Goal: Information Seeking & Learning: Learn about a topic

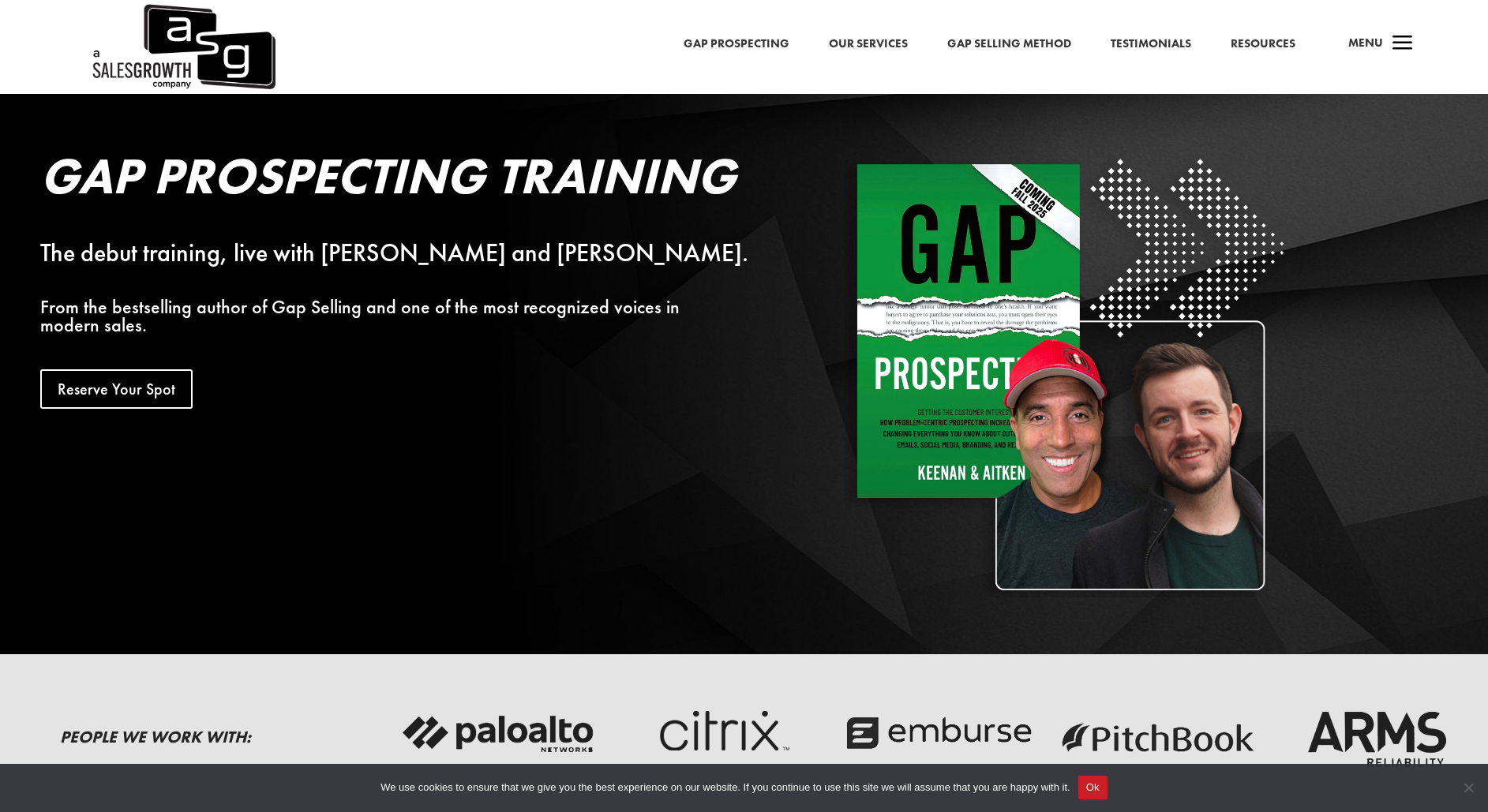
click at [875, 40] on link "Our Services" at bounding box center [868, 44] width 79 height 20
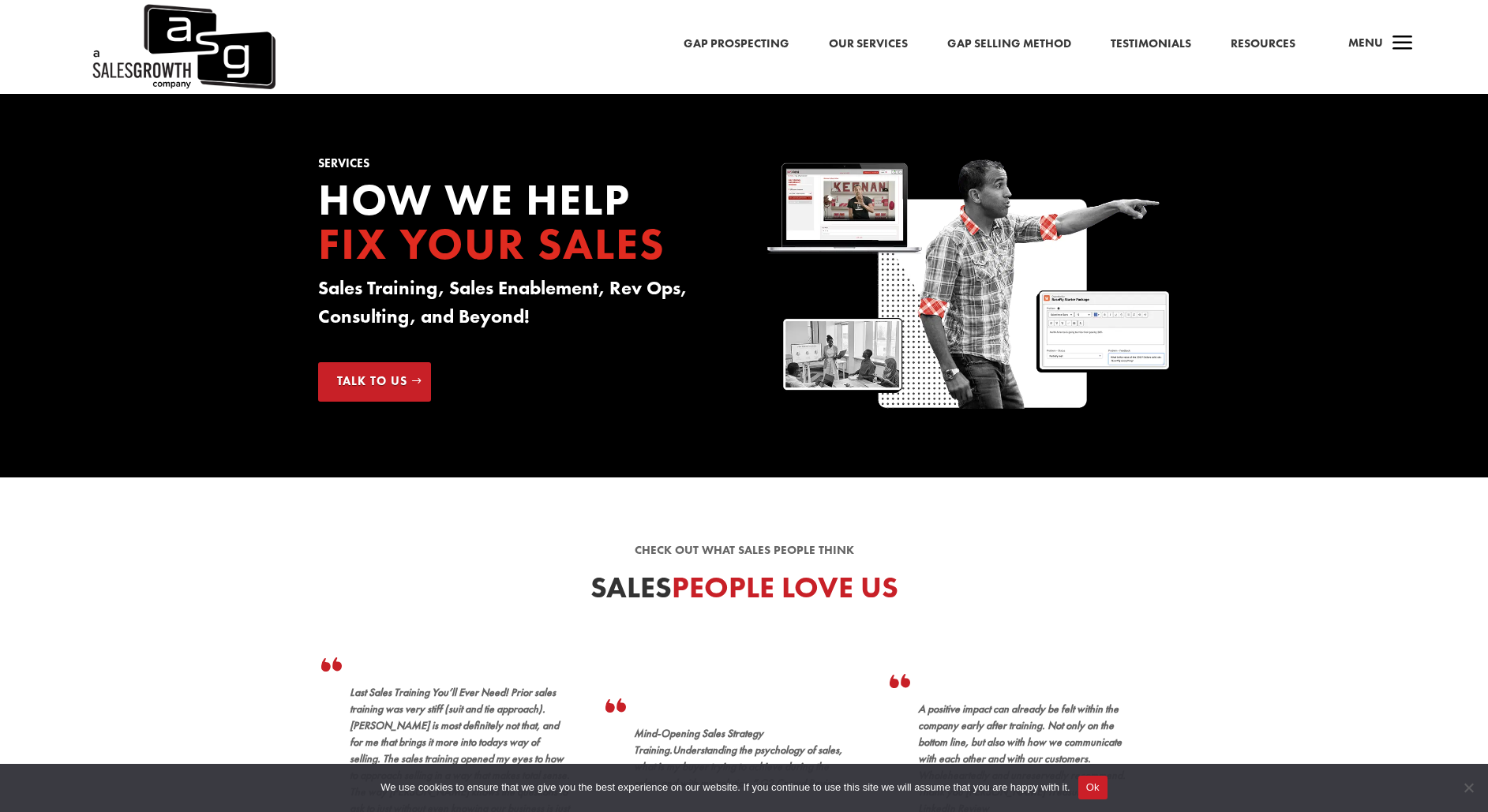
click at [1392, 40] on span "a" at bounding box center [1402, 44] width 32 height 32
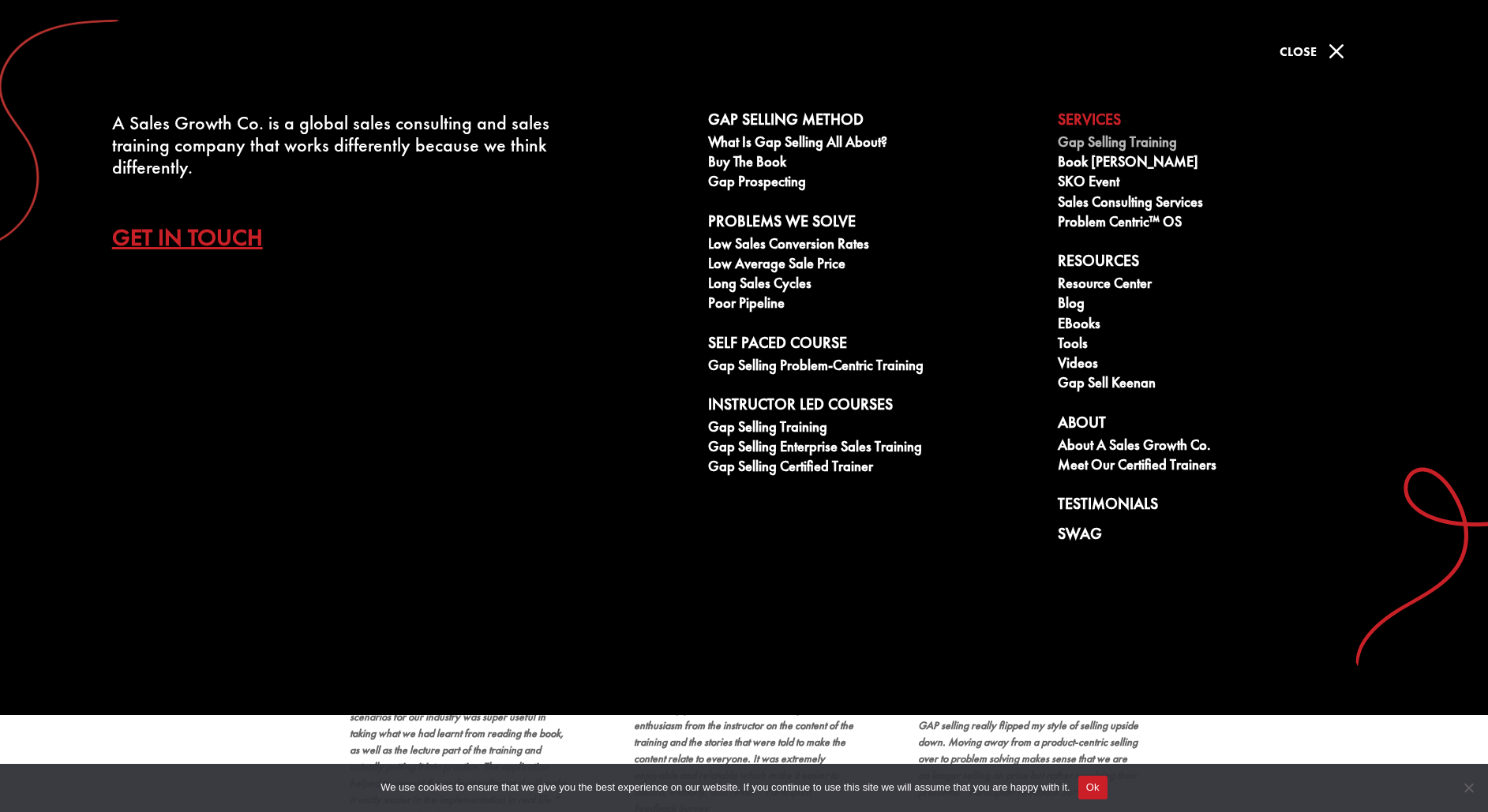
click at [1128, 142] on link "Gap Selling Training" at bounding box center [1224, 144] width 332 height 20
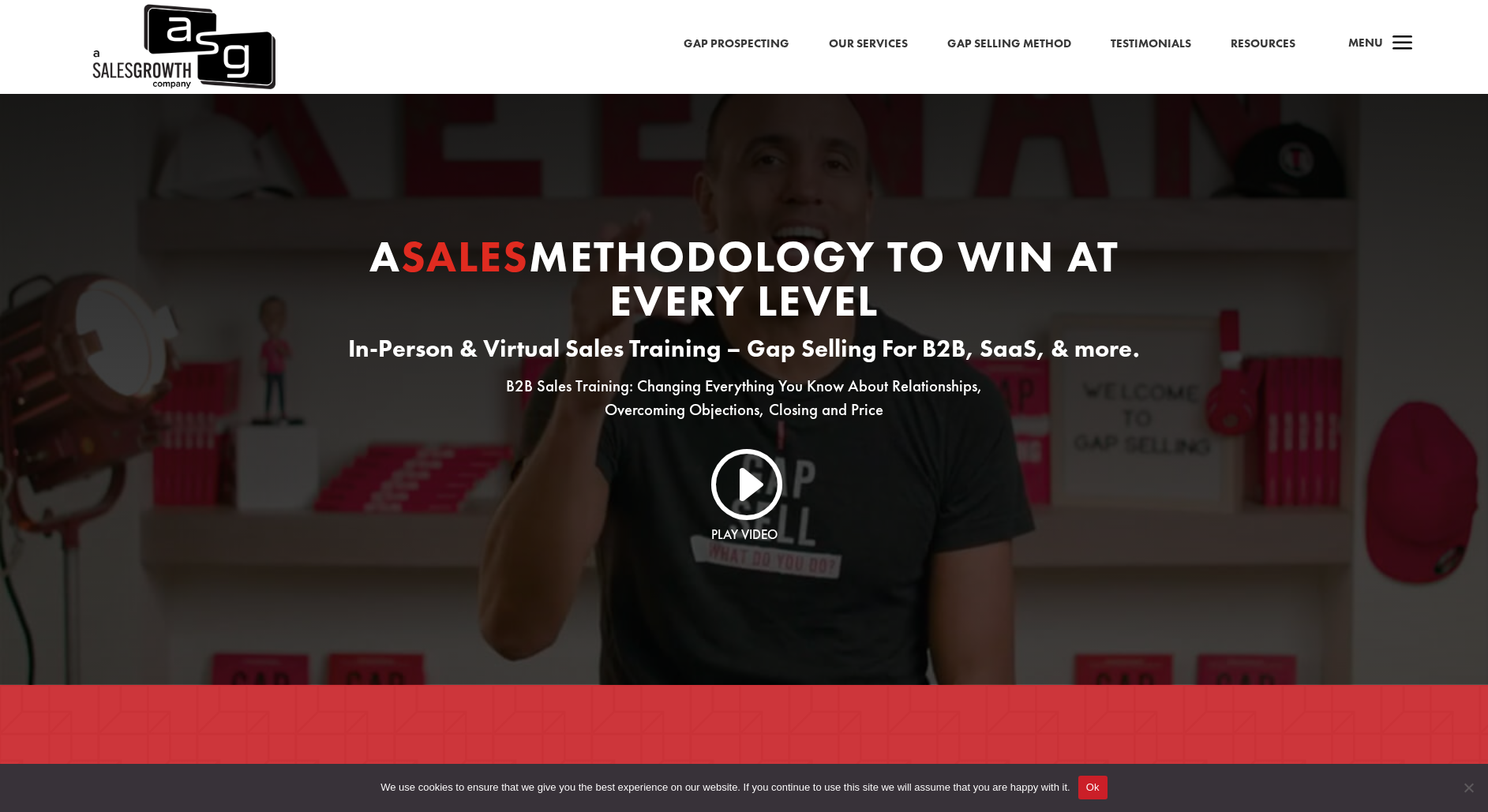
click at [723, 492] on link "I" at bounding box center [744, 481] width 76 height 76
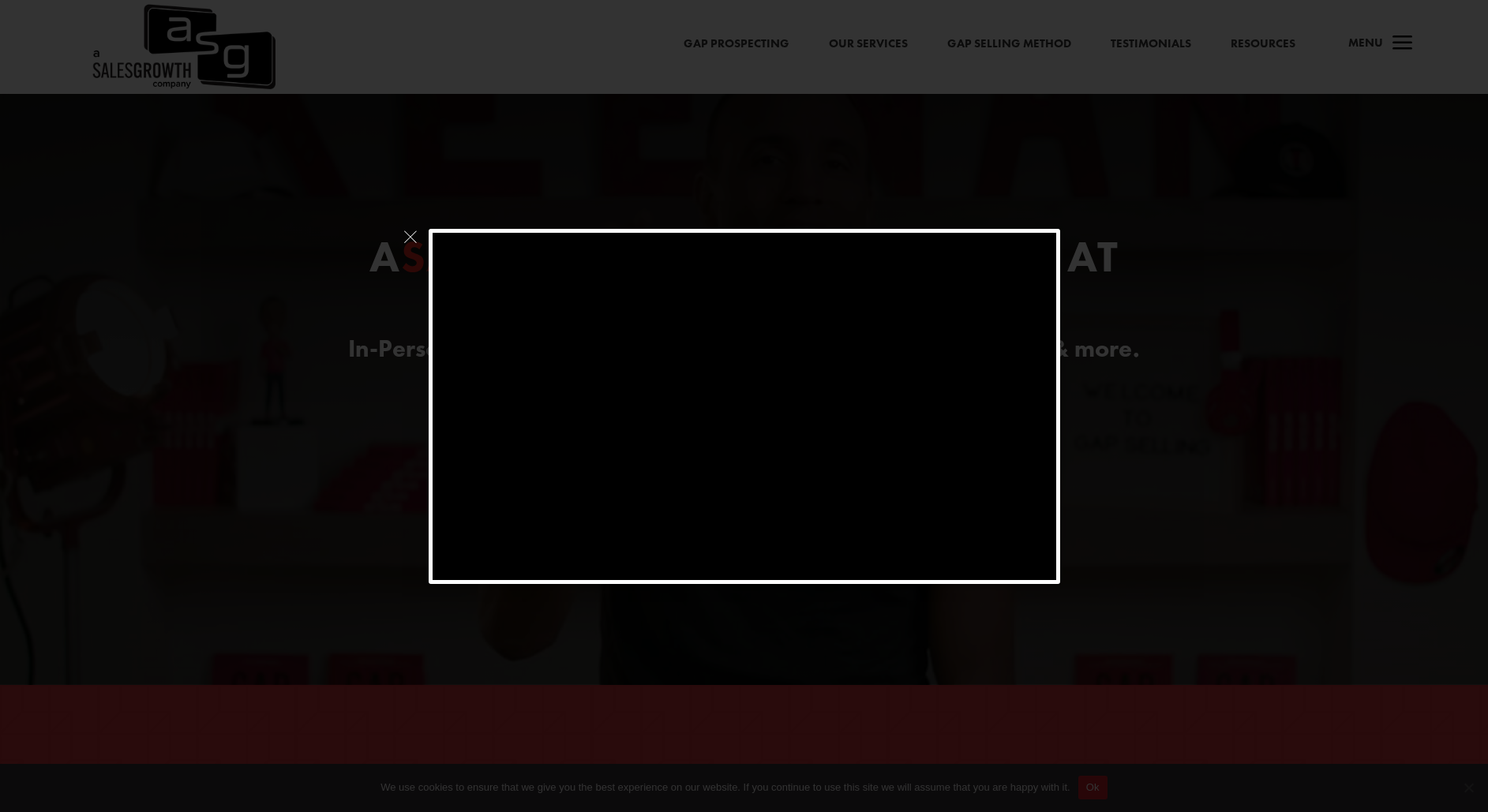
click at [290, 438] on div at bounding box center [744, 406] width 1488 height 812
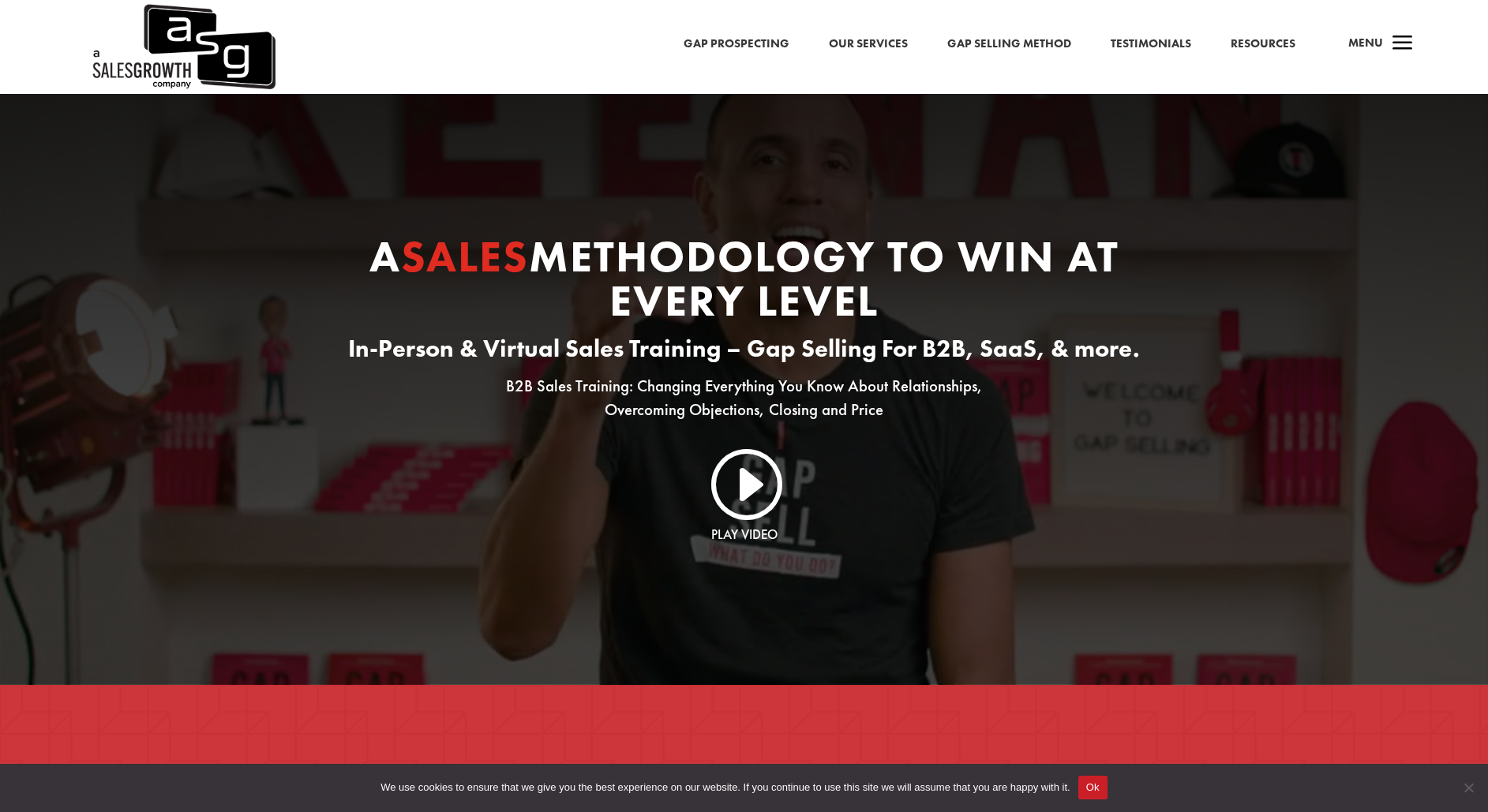
click at [723, 47] on link "Gap Prospecting" at bounding box center [736, 44] width 106 height 20
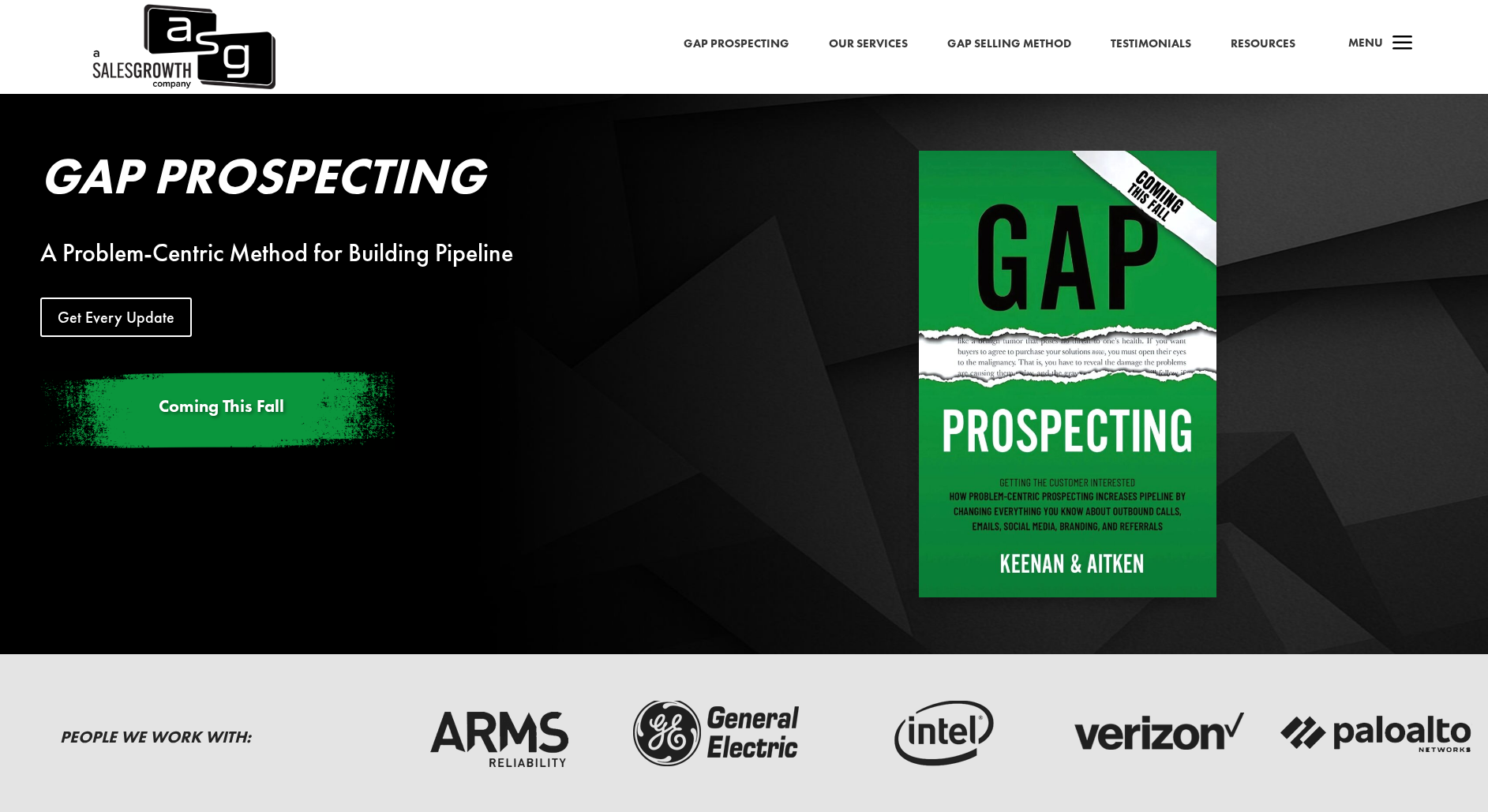
click at [864, 42] on link "Our Services" at bounding box center [868, 44] width 79 height 20
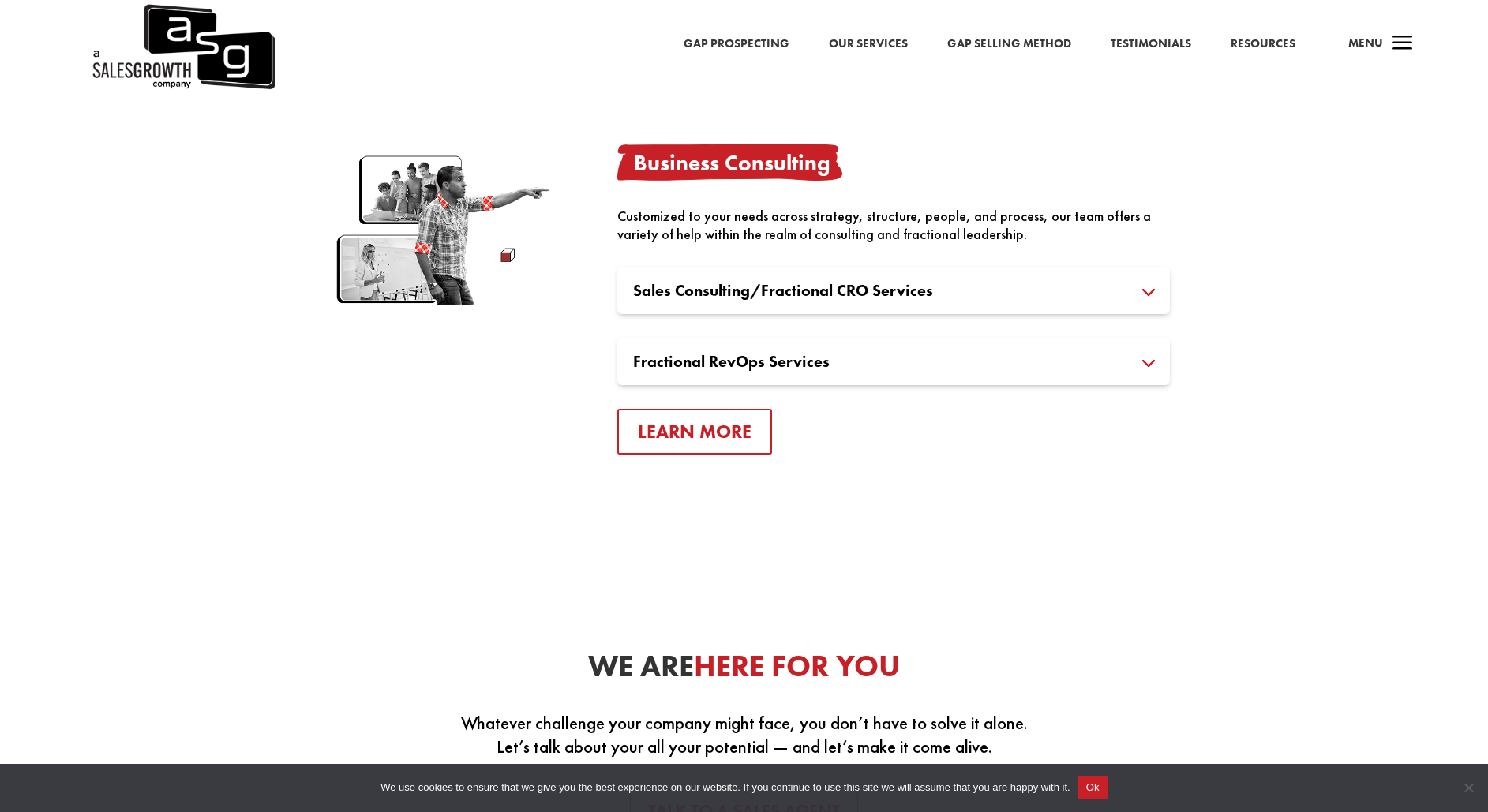
scroll to position [2736, 0]
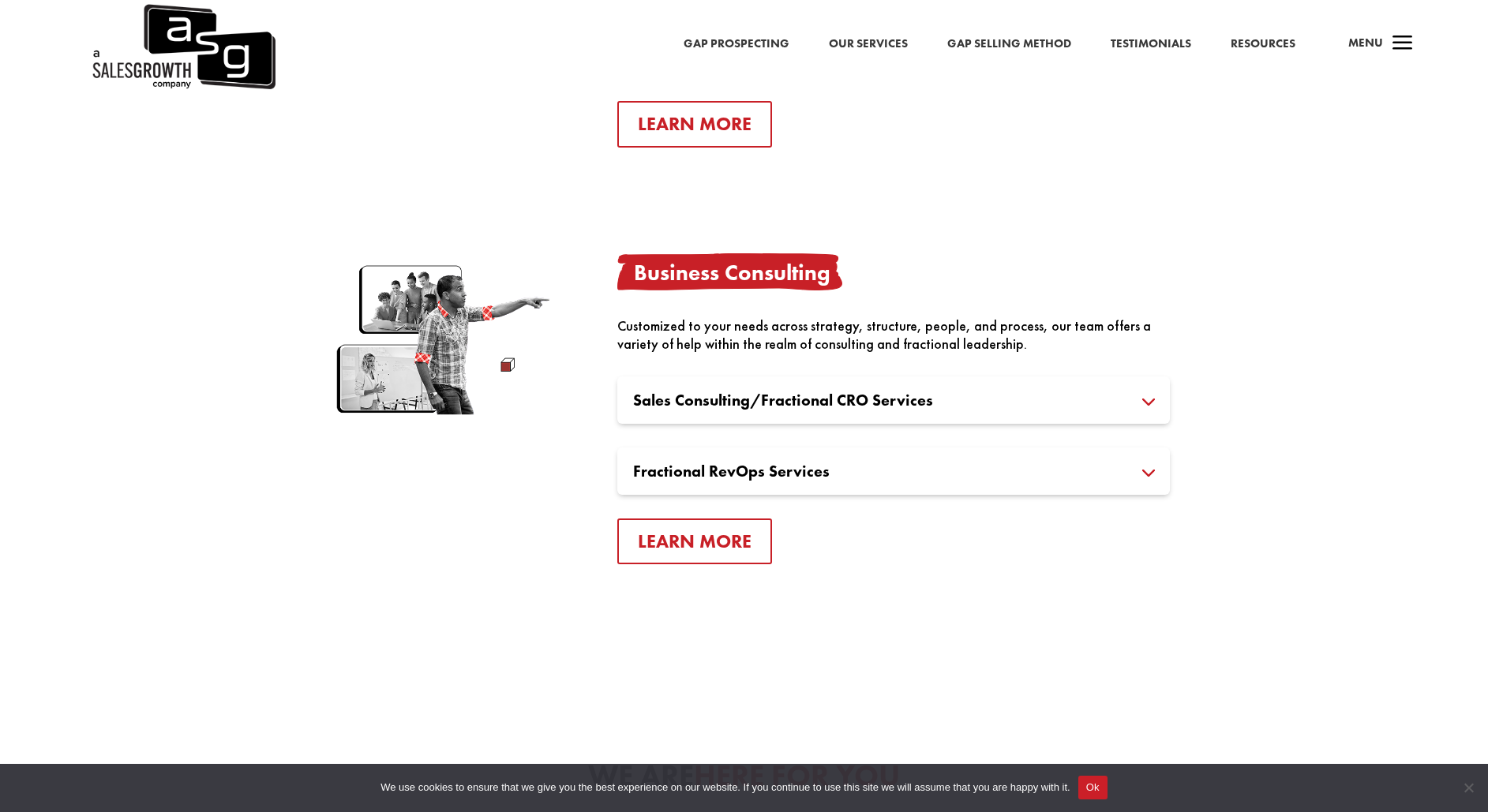
click at [854, 397] on h3 "Sales Consulting/Fractional CRO Services" at bounding box center [893, 399] width 521 height 16
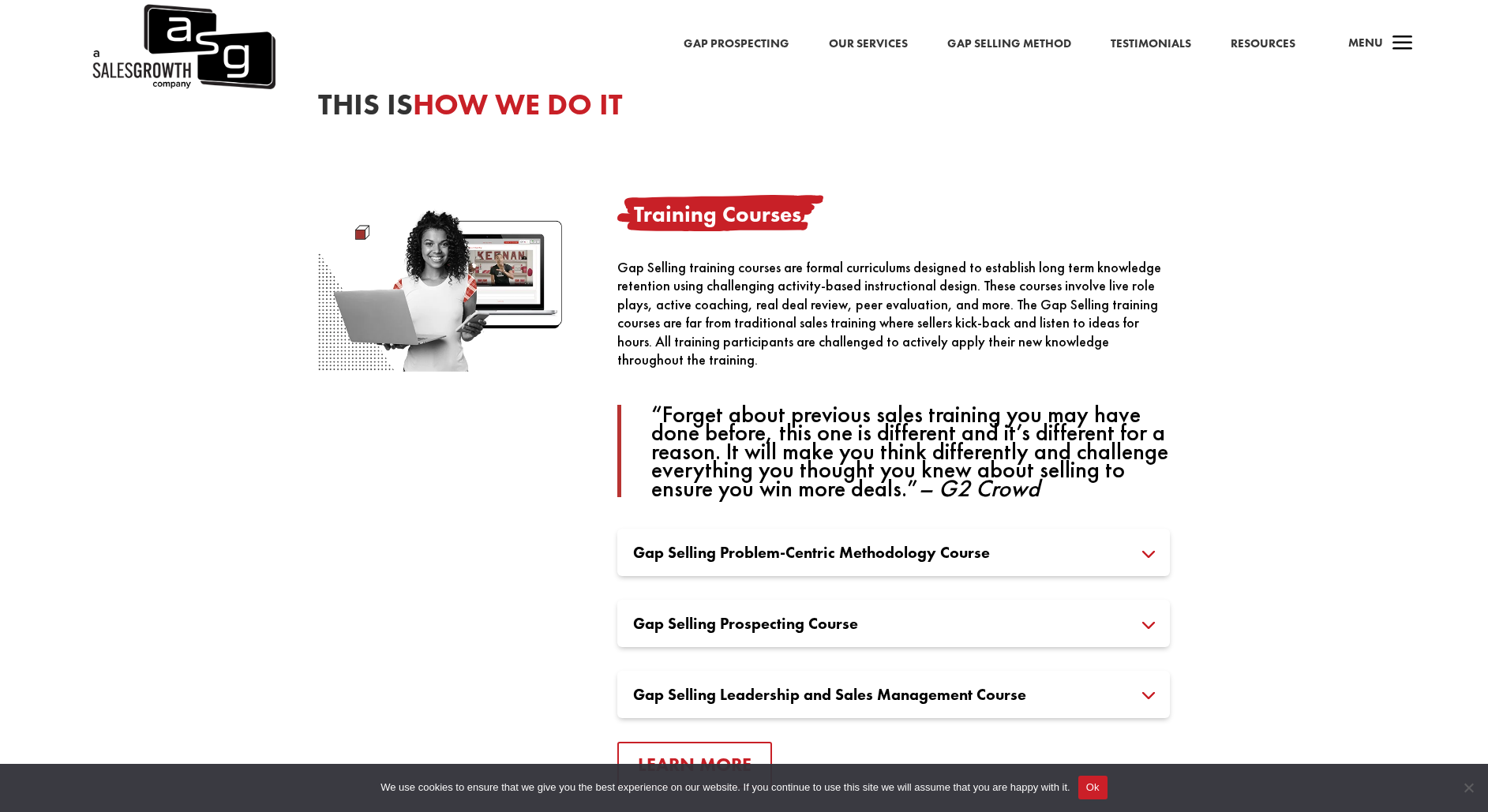
scroll to position [0, 0]
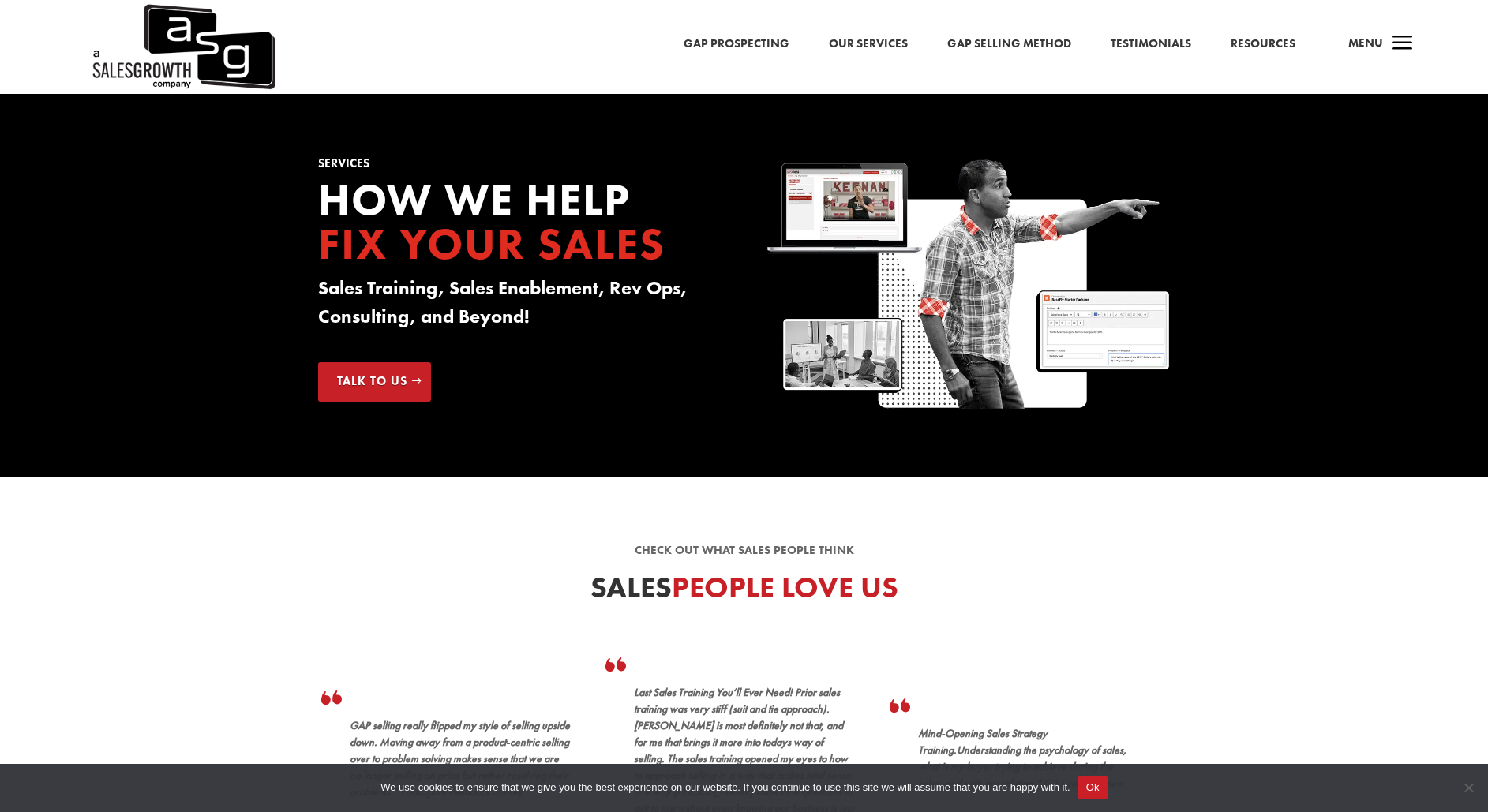
click at [871, 44] on link "Our Services" at bounding box center [868, 44] width 79 height 20
click at [1405, 47] on span "a" at bounding box center [1402, 44] width 32 height 32
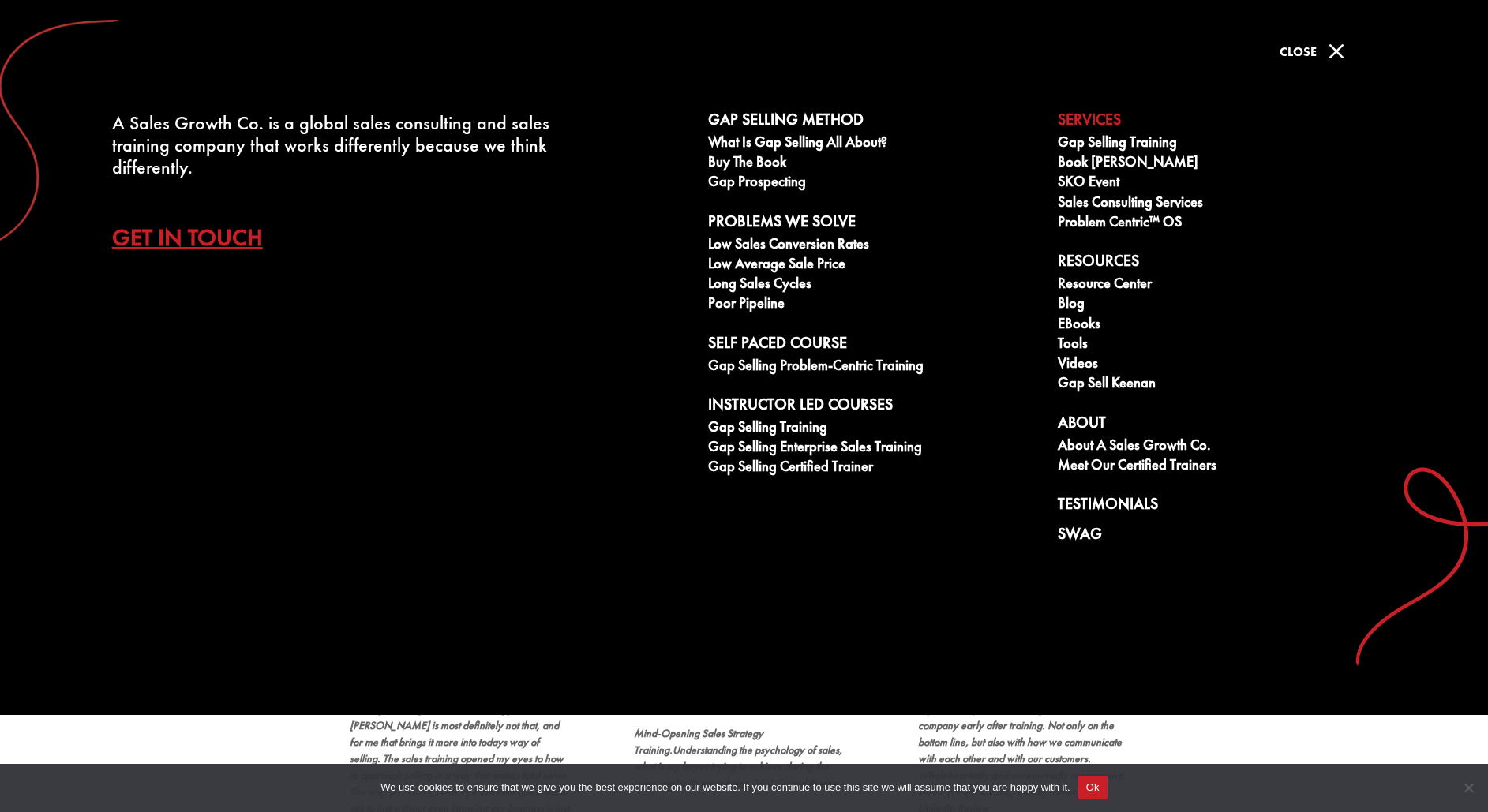
click at [1321, 55] on span "M" at bounding box center [1335, 51] width 32 height 32
